Goal: Information Seeking & Learning: Learn about a topic

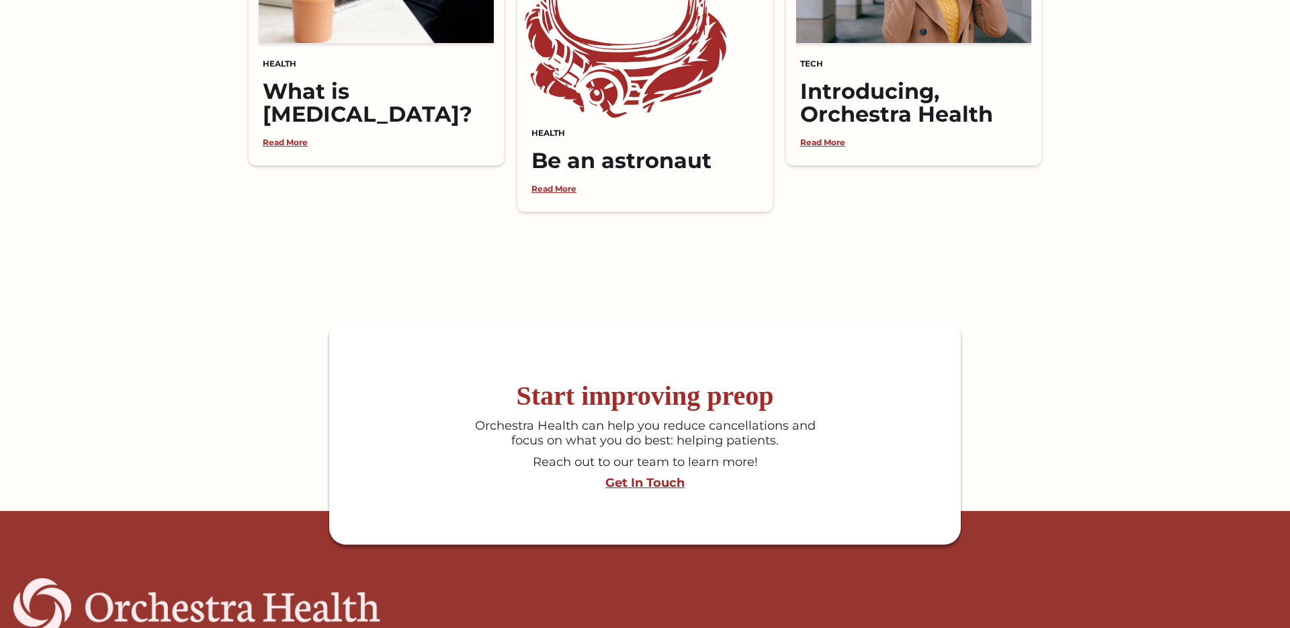
scroll to position [3600, 0]
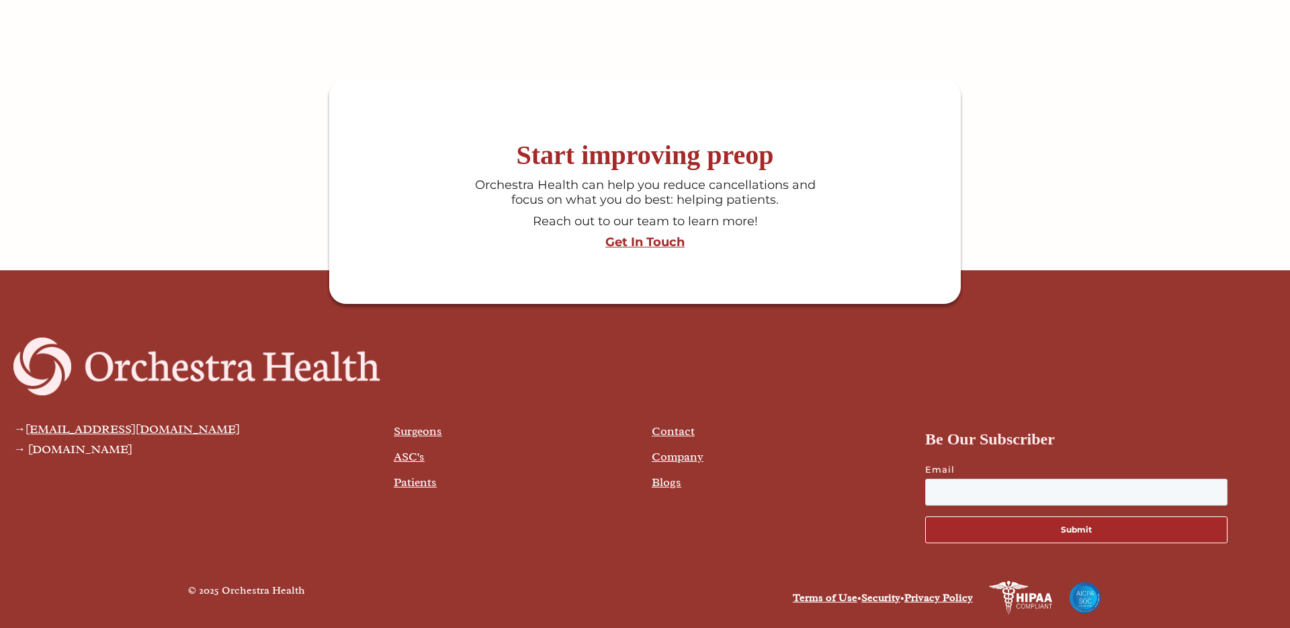
click at [687, 460] on link "Company" at bounding box center [678, 456] width 52 height 15
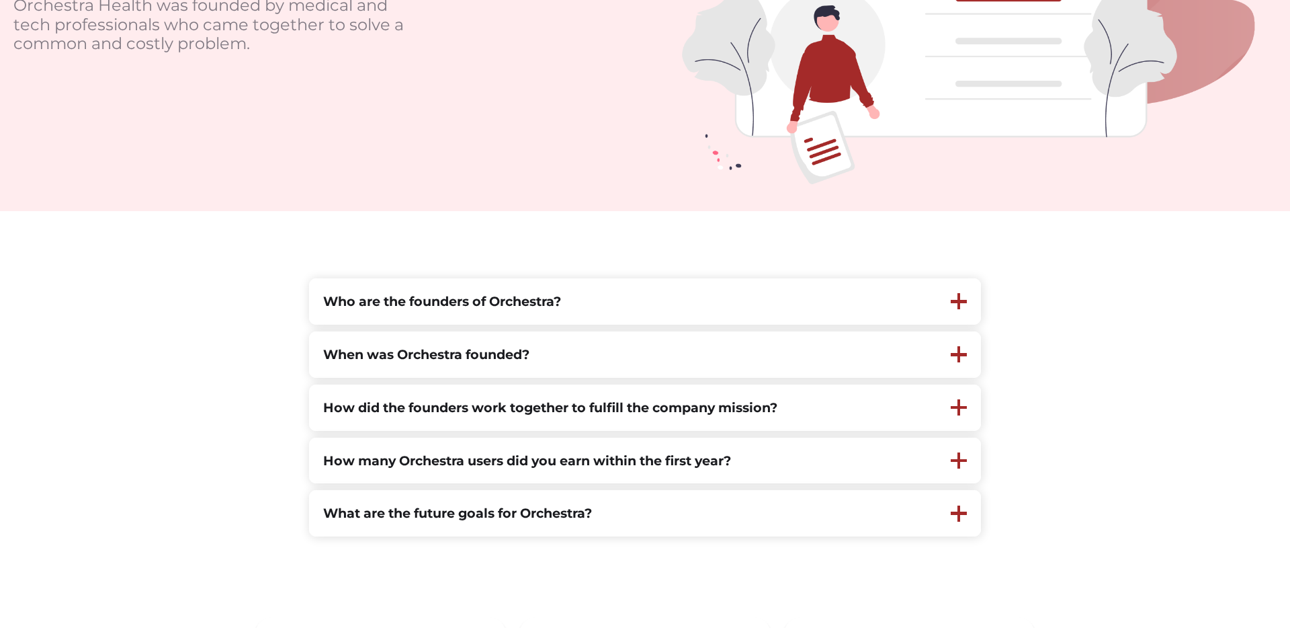
scroll to position [297, 0]
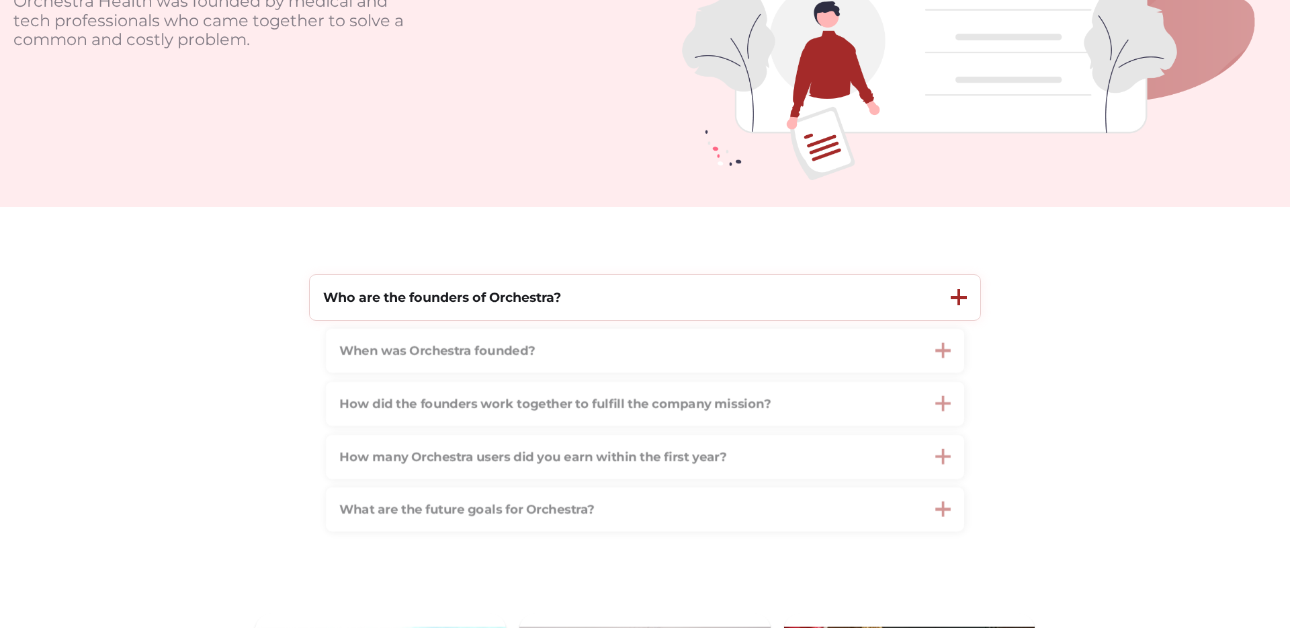
click at [509, 300] on strong "Who are the founders of Orchestra?" at bounding box center [442, 297] width 238 height 16
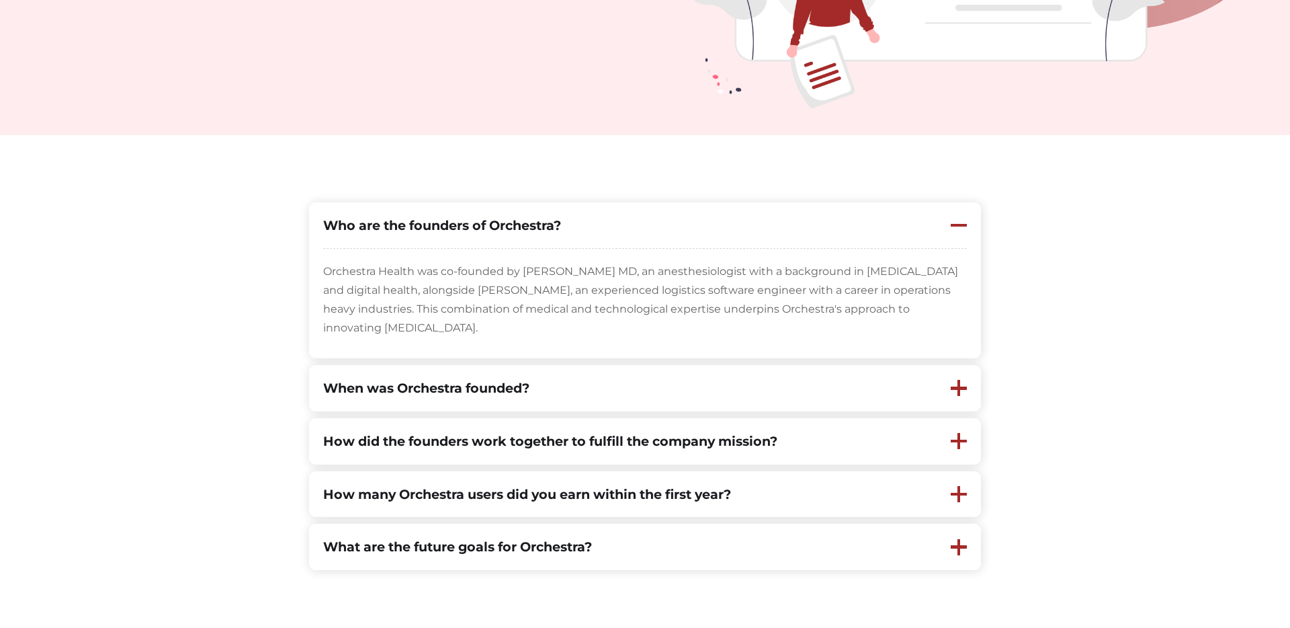
scroll to position [380, 0]
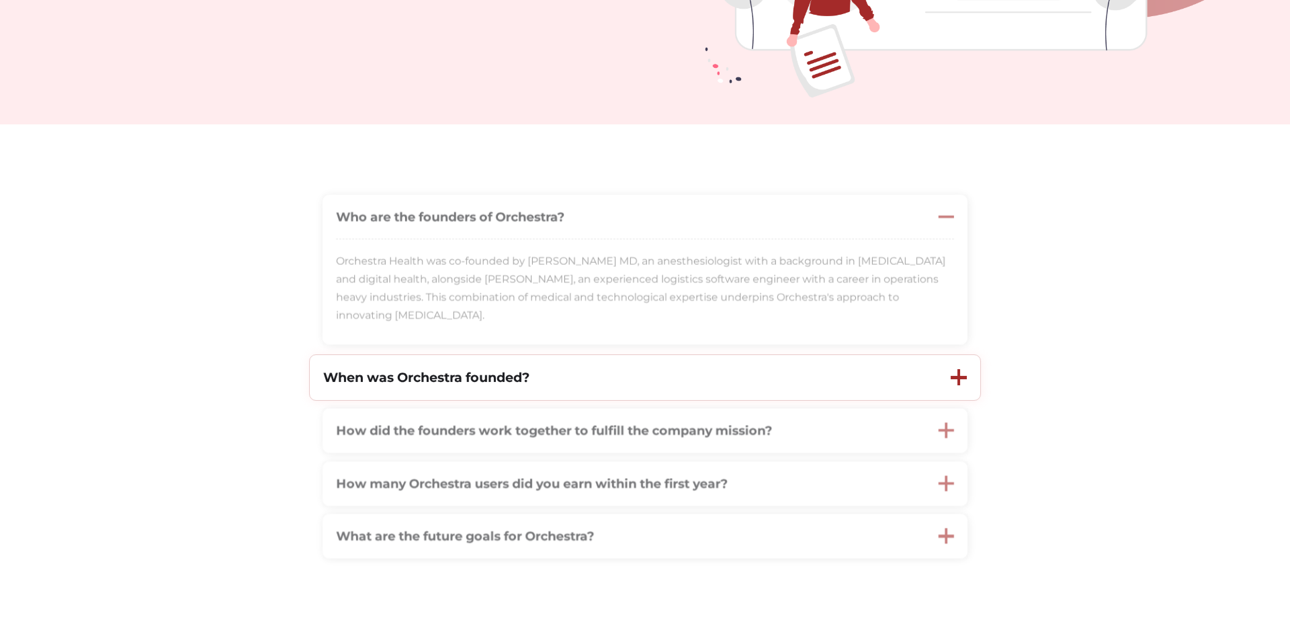
click at [359, 365] on div "When was Orchestra founded?" at bounding box center [624, 377] width 628 height 45
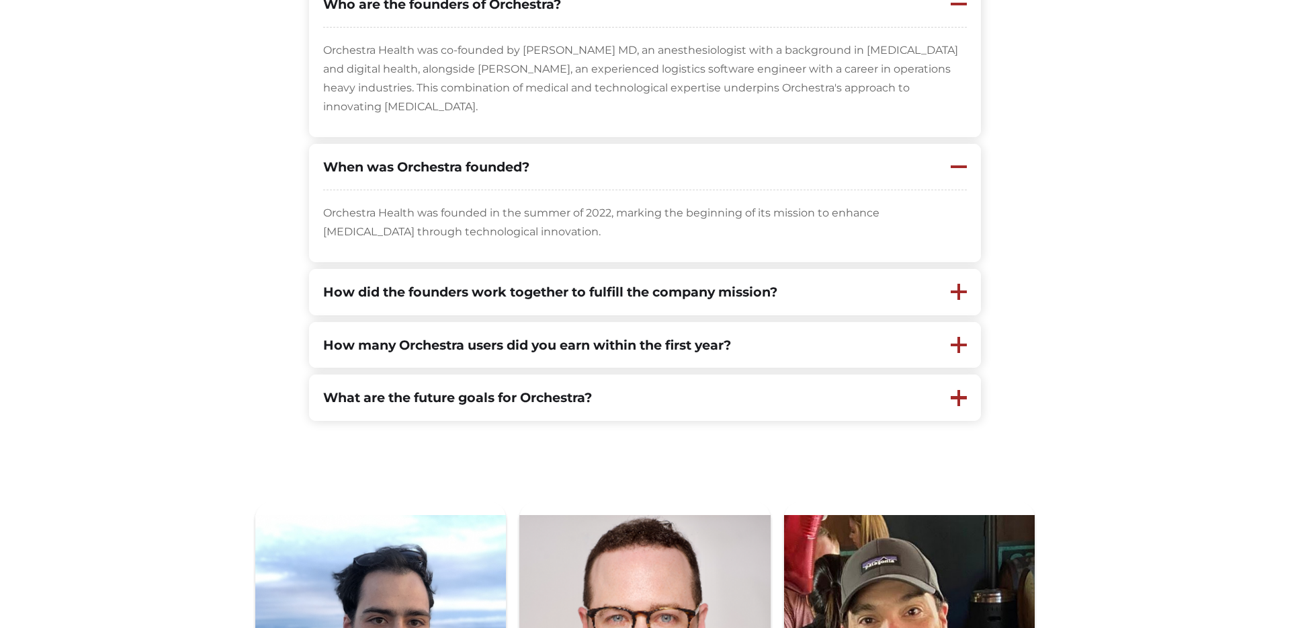
scroll to position [589, 0]
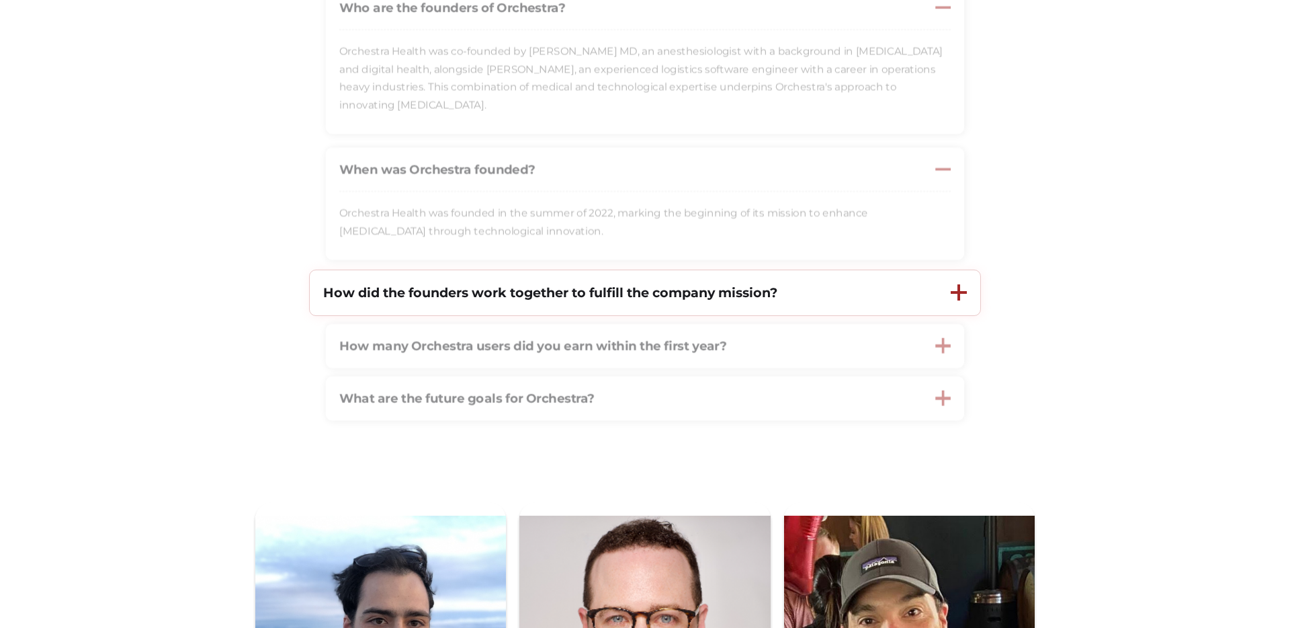
click at [904, 294] on div "How did the founders work together to fulfill the company mission?" at bounding box center [624, 292] width 628 height 45
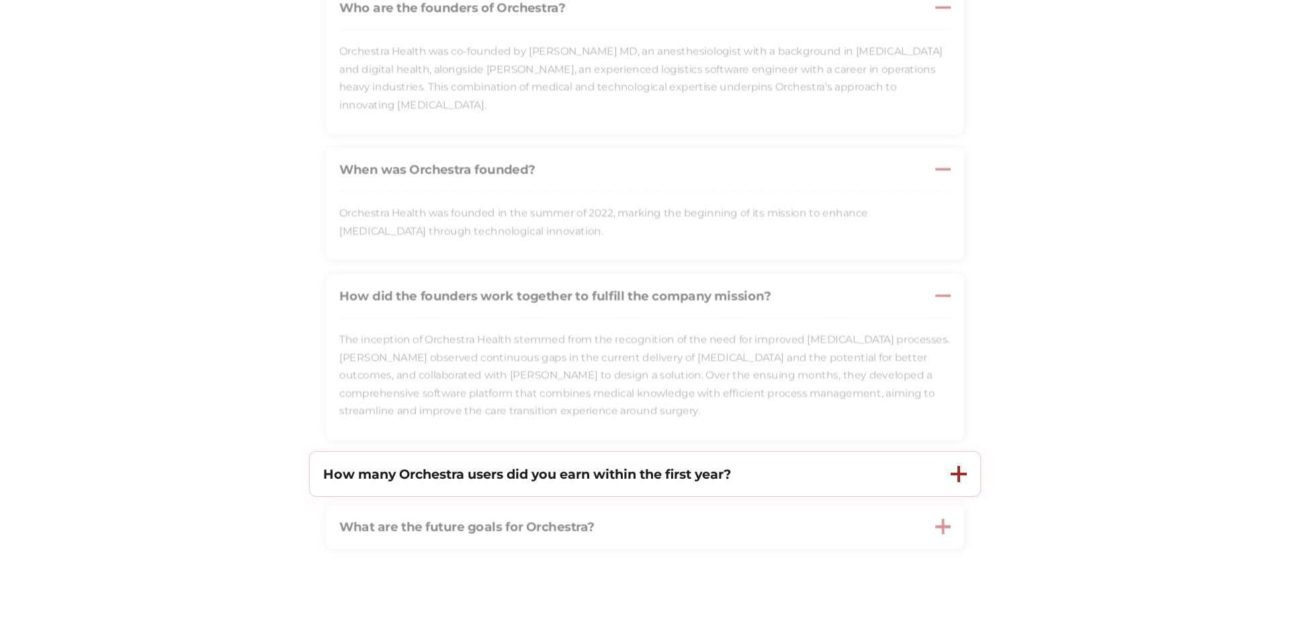
click at [740, 460] on div "How many Orchestra users did you earn within the first year?" at bounding box center [624, 473] width 628 height 45
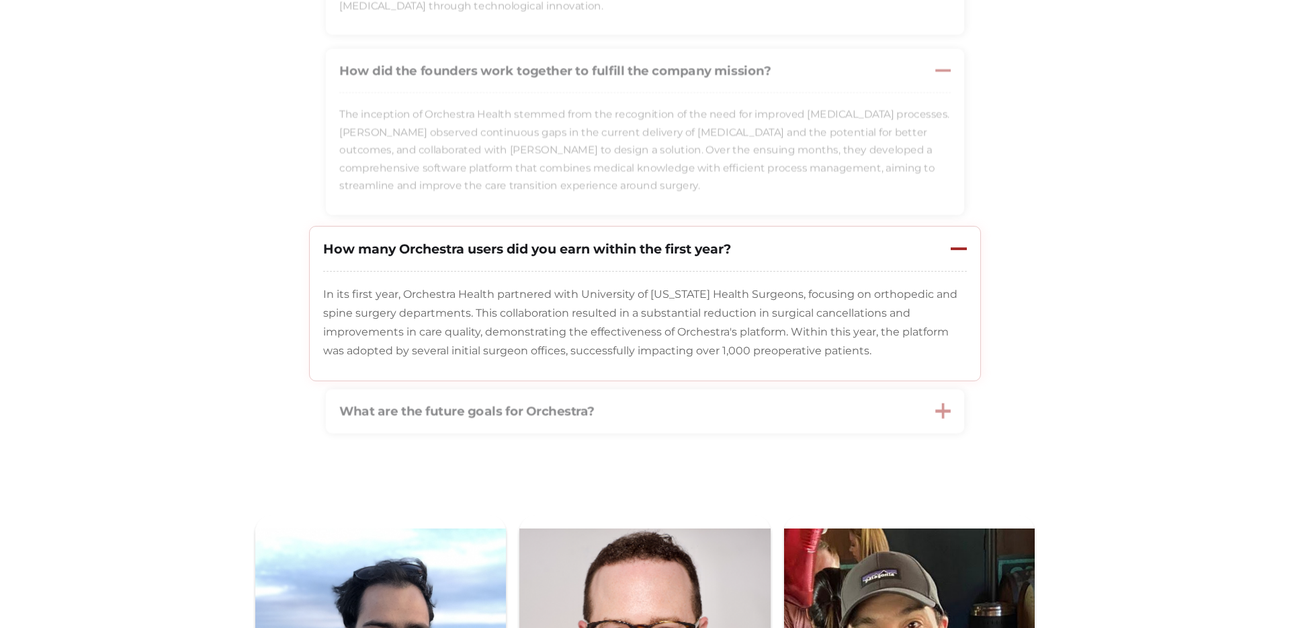
scroll to position [816, 0]
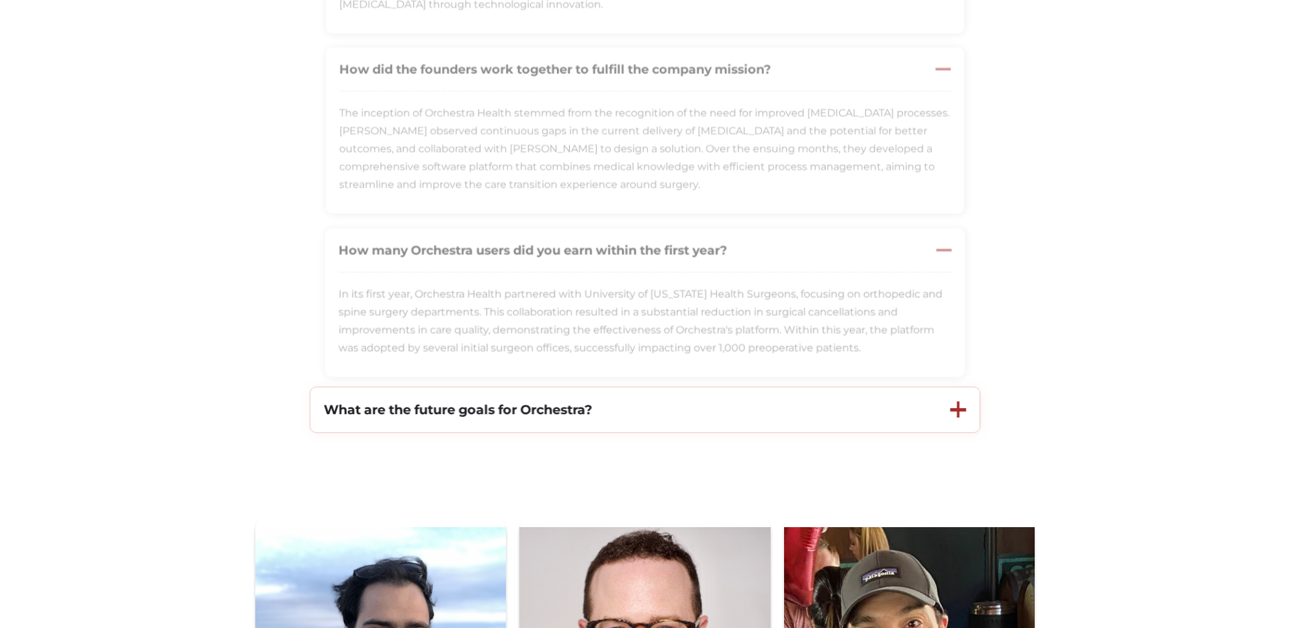
click at [791, 417] on div "What are the future goals for Orchestra?" at bounding box center [623, 409] width 626 height 45
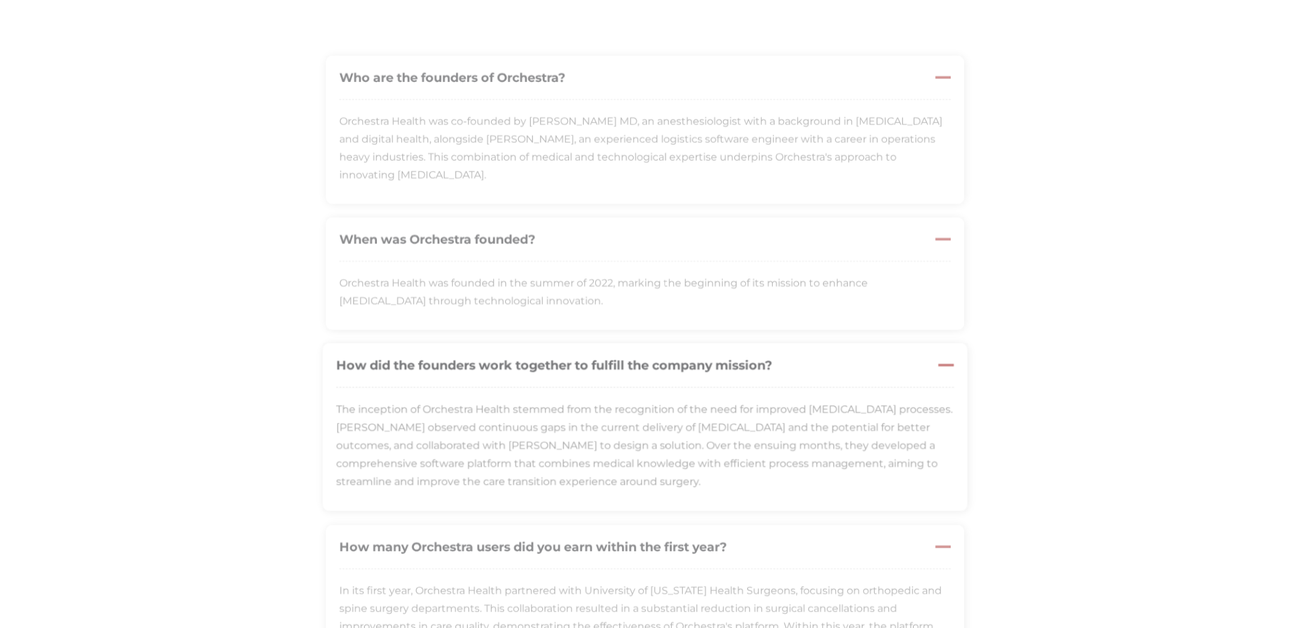
scroll to position [0, 0]
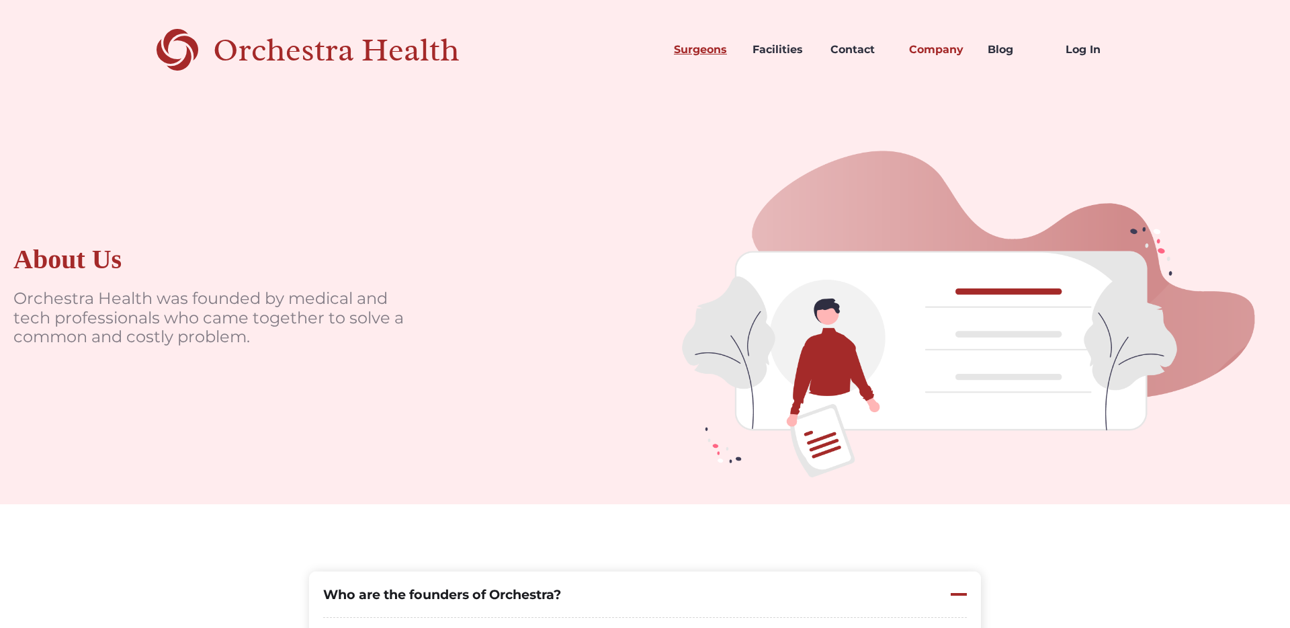
click at [699, 56] on link "Surgeons" at bounding box center [702, 50] width 79 height 46
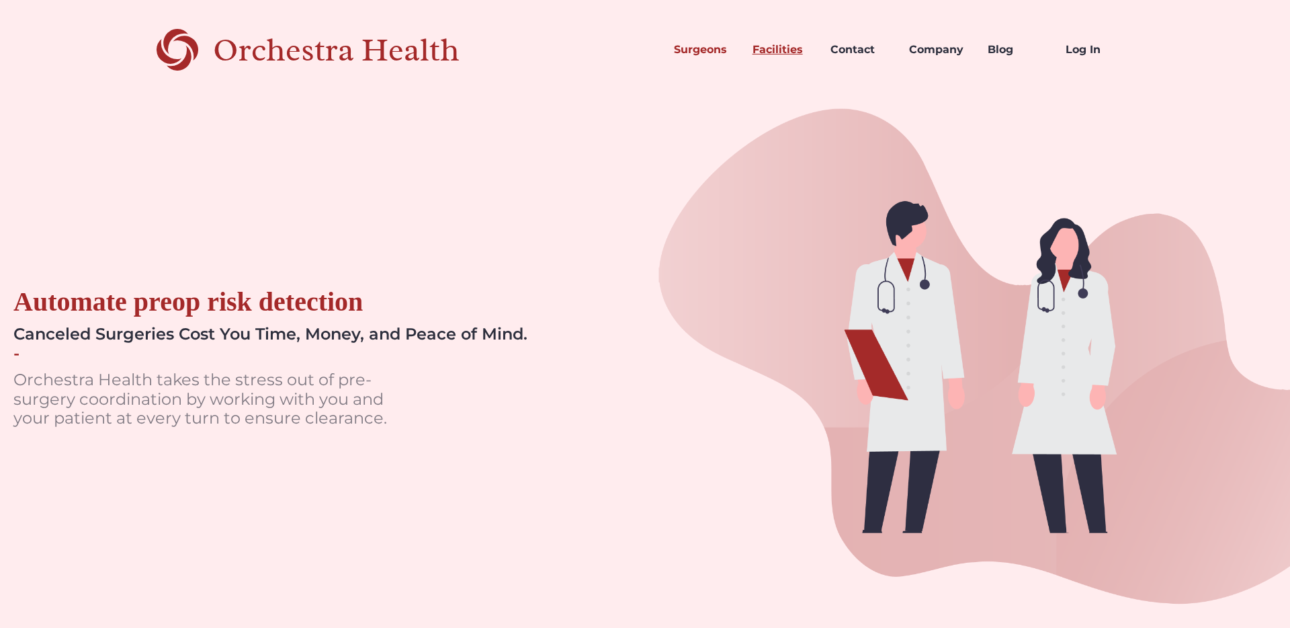
click at [786, 48] on link "Facilities" at bounding box center [781, 50] width 79 height 46
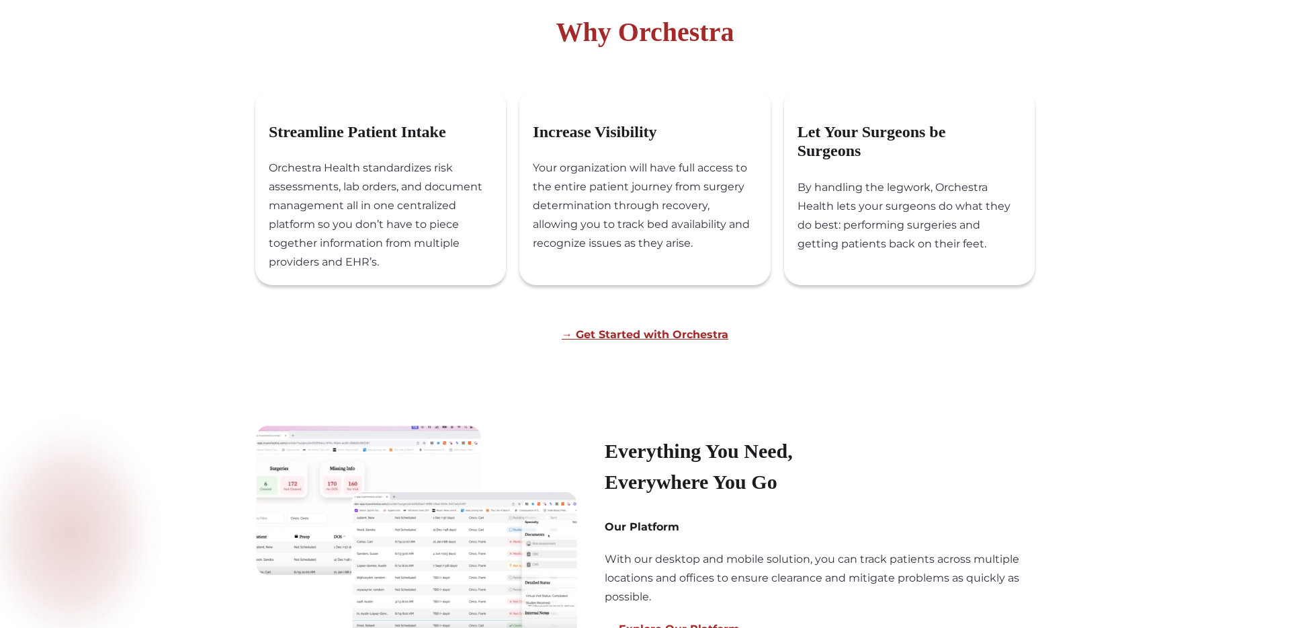
scroll to position [959, 0]
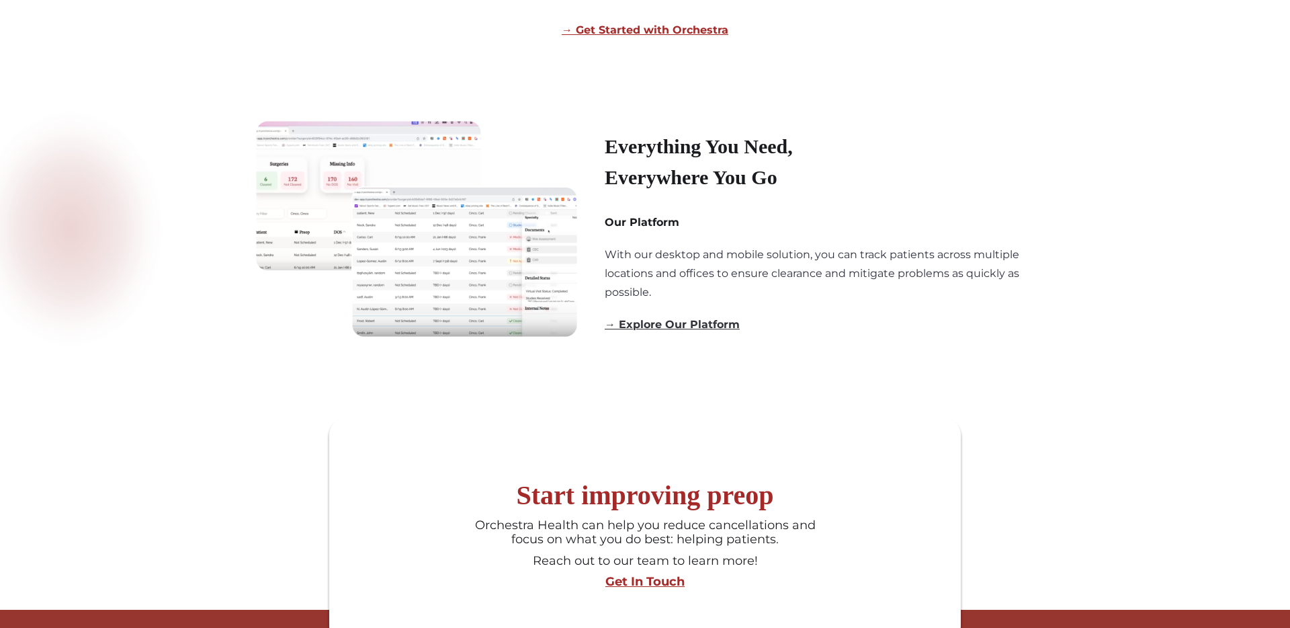
click at [705, 318] on link "→ Explore Our Platform" at bounding box center [672, 324] width 135 height 13
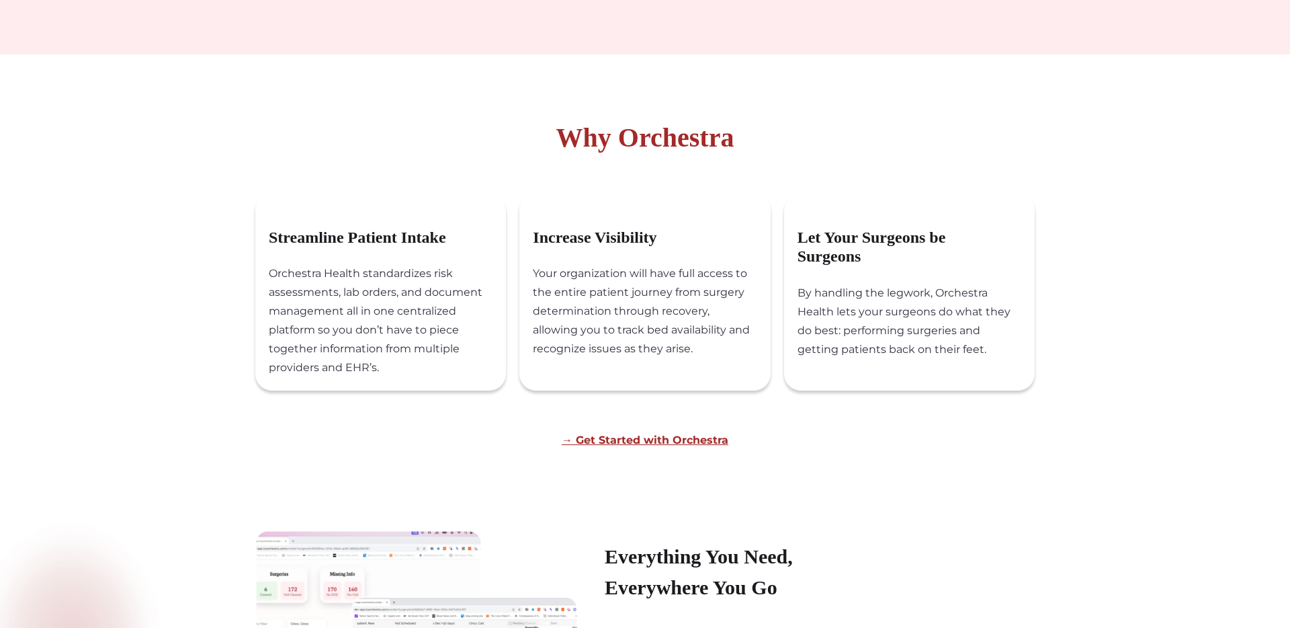
scroll to position [0, 0]
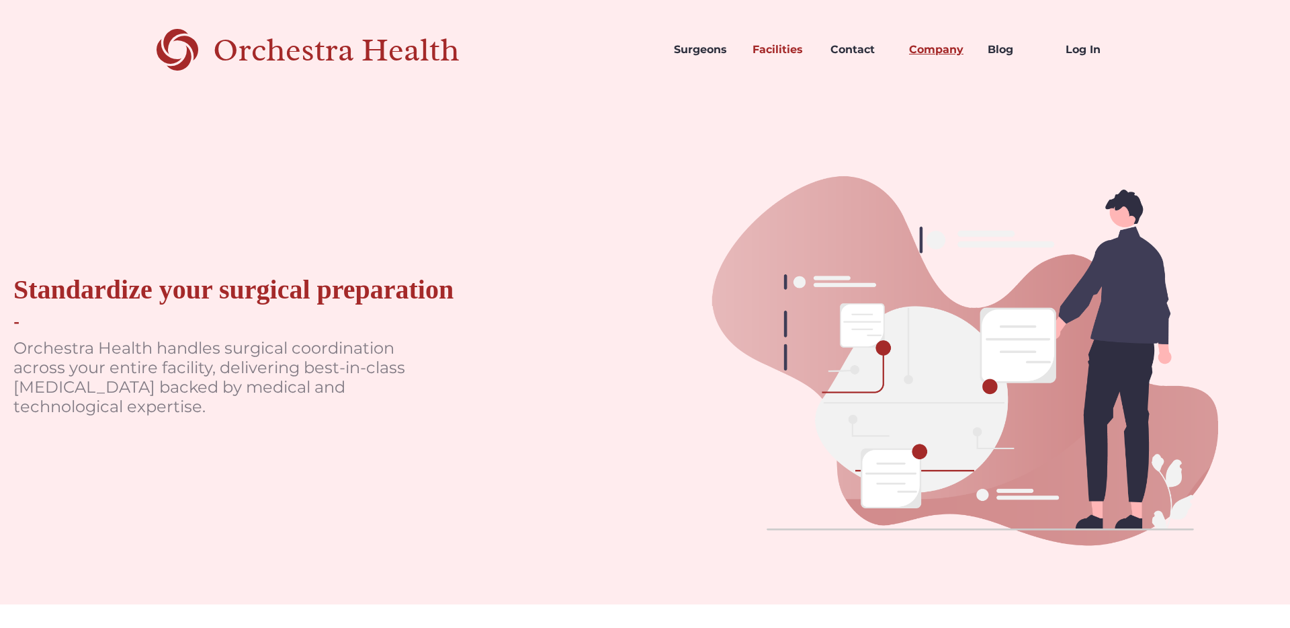
click at [925, 55] on link "Company" at bounding box center [937, 50] width 79 height 46
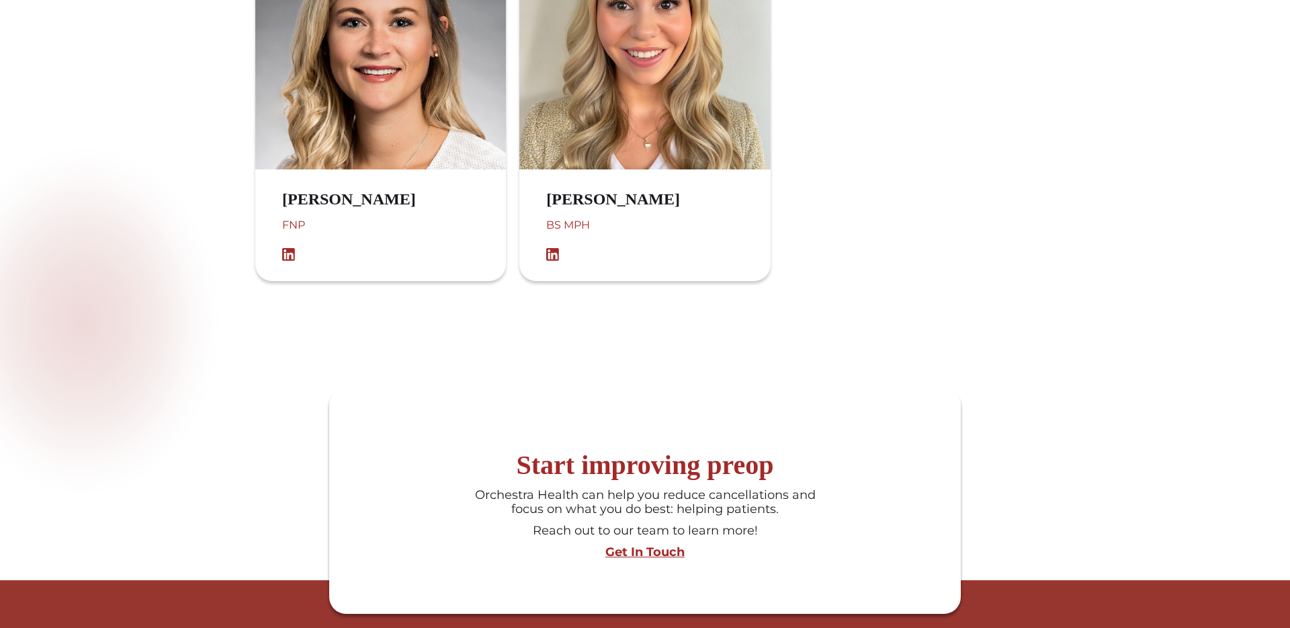
scroll to position [1434, 0]
